Goal: Find specific page/section: Find specific page/section

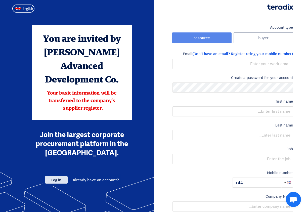
click at [57, 177] on font "Log in" at bounding box center [56, 180] width 10 height 6
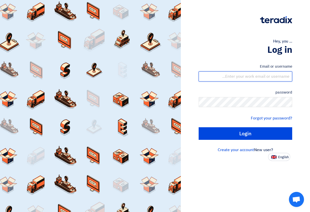
click at [230, 79] on input "text" at bounding box center [246, 76] width 94 height 10
click at [231, 72] on input "text" at bounding box center [246, 76] width 94 height 10
click at [232, 76] on input "text" at bounding box center [246, 76] width 94 height 10
paste input "[PERSON_NAME][EMAIL_ADDRESS][DOMAIN_NAME]"
type input "[PERSON_NAME][EMAIL_ADDRESS][DOMAIN_NAME]"
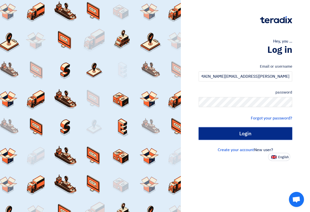
click at [252, 131] on input "Login" at bounding box center [246, 133] width 94 height 13
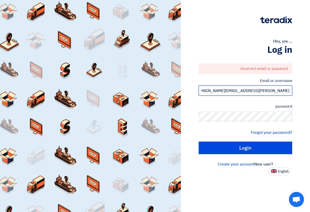
drag, startPoint x: 291, startPoint y: 91, endPoint x: 228, endPoint y: 91, distance: 62.8
click at [234, 95] on input "[PERSON_NAME][EMAIL_ADDRESS][DOMAIN_NAME]" at bounding box center [246, 90] width 94 height 10
type input "[PERSON_NAME][EMAIL_ADDRESS][DOMAIN_NAME]"
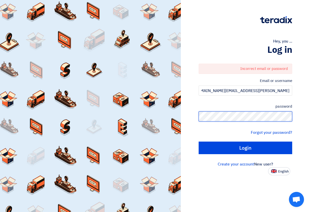
click at [298, 115] on div "Hey, you ... Log in Incorrect email or password Email or username [PERSON_NAME]…" at bounding box center [246, 87] width 122 height 175
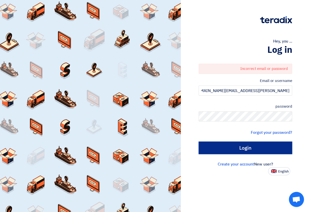
click at [243, 146] on input "Login" at bounding box center [246, 147] width 94 height 13
type input "Sign in"
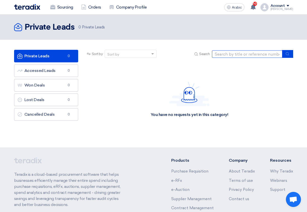
click at [227, 55] on input at bounding box center [247, 54] width 70 height 8
paste input "2100007749"
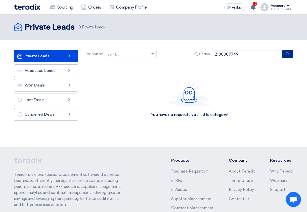
click at [288, 53] on icon "submit" at bounding box center [287, 54] width 4 height 4
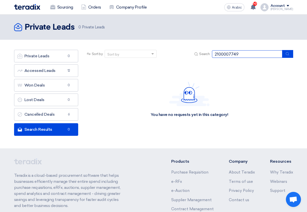
drag, startPoint x: 239, startPoint y: 55, endPoint x: 203, endPoint y: 55, distance: 35.9
click at [203, 55] on div "Search 2100007749" at bounding box center [243, 54] width 100 height 8
paste input "924216 DS"
type input "924216 DS"
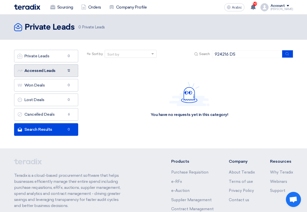
click at [38, 71] on font "Accessed Leads" at bounding box center [39, 70] width 31 height 5
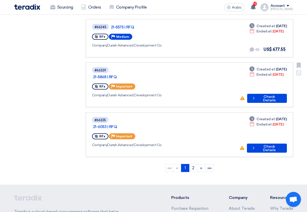
scroll to position [377, 0]
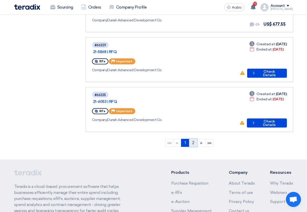
click at [191, 147] on link "2" at bounding box center [193, 143] width 8 height 8
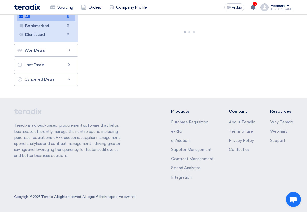
scroll to position [0, 0]
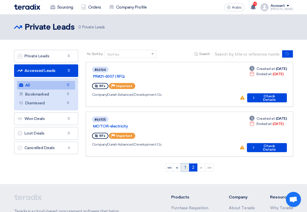
click at [184, 167] on link "1" at bounding box center [185, 167] width 8 height 8
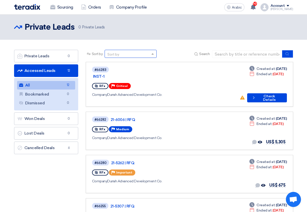
click at [154, 53] on span at bounding box center [153, 53] width 6 height 5
click at [137, 70] on font "Request Deadline" at bounding box center [122, 72] width 30 height 4
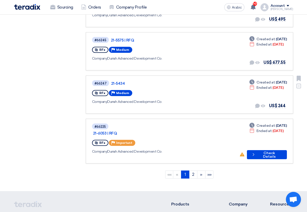
scroll to position [377, 0]
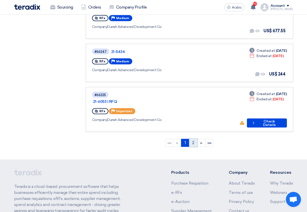
click at [191, 147] on link "2" at bounding box center [193, 143] width 8 height 8
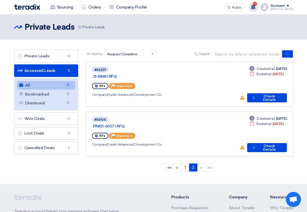
click at [257, 6] on span "10" at bounding box center [255, 4] width 4 height 4
